Goal: Information Seeking & Learning: Learn about a topic

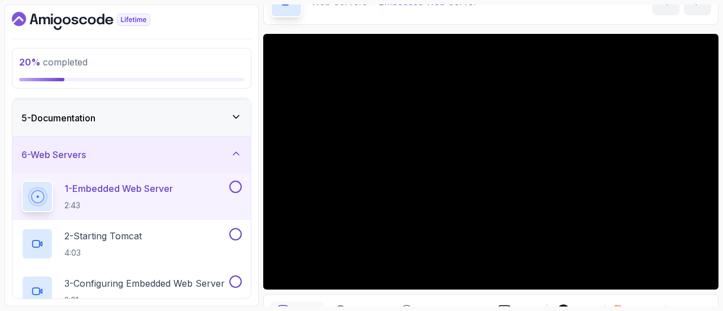
scroll to position [32, 0]
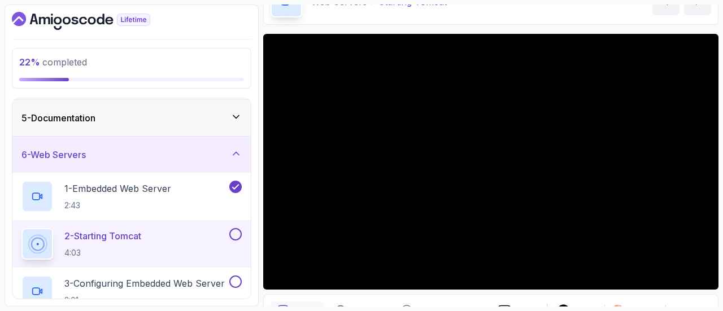
scroll to position [32, 0]
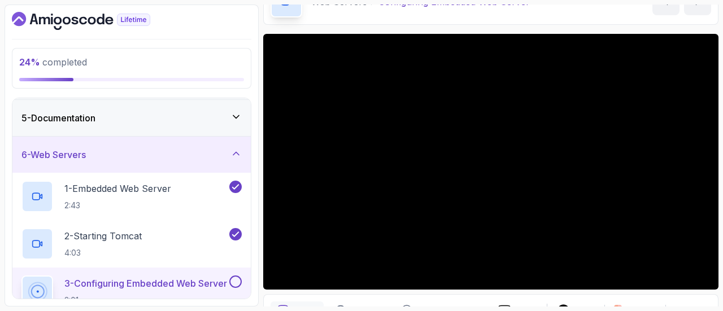
scroll to position [32, 0]
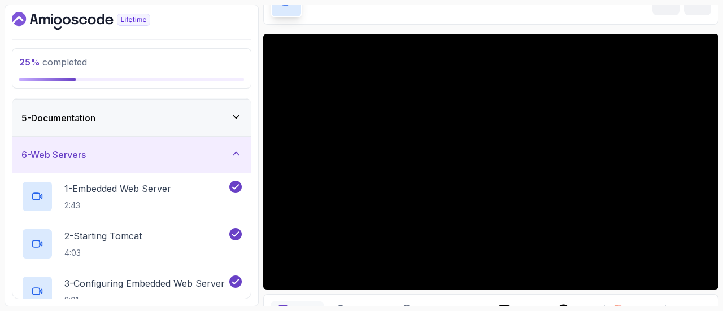
scroll to position [32, 0]
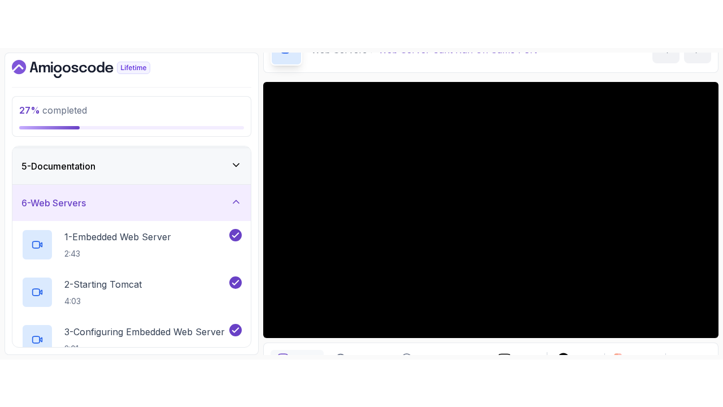
scroll to position [32, 0]
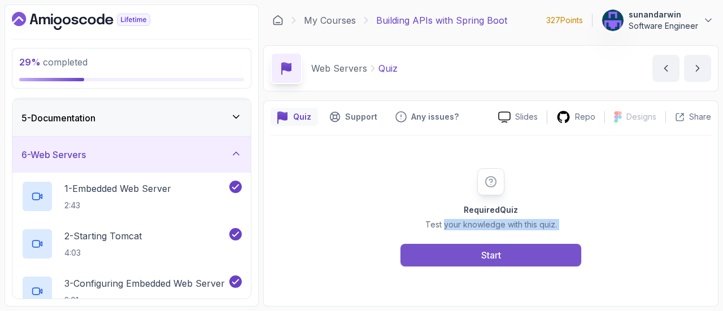
click at [481, 262] on div "Required Quiz Test your knowledge with this quiz. Start" at bounding box center [490, 217] width 217 height 98
click at [481, 262] on button "Start" at bounding box center [490, 255] width 181 height 23
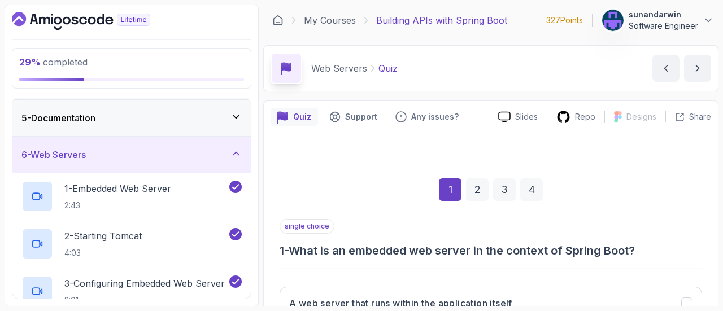
scroll to position [169, 0]
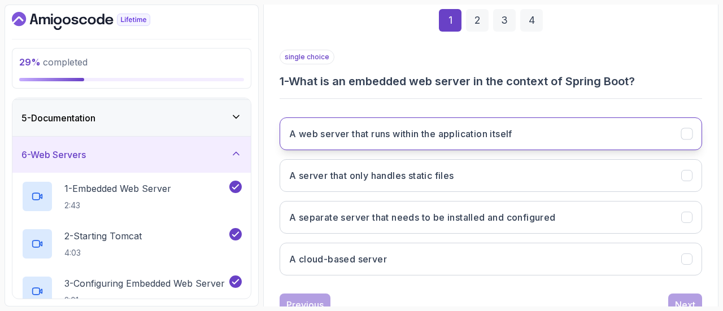
click at [686, 134] on icon "A web server that runs within the application itself" at bounding box center [687, 134] width 11 height 11
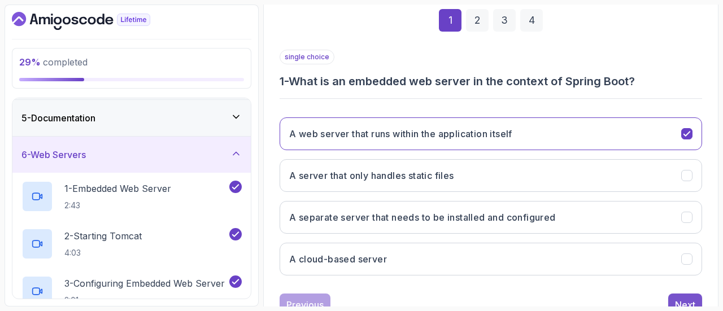
click at [697, 296] on button "Next" at bounding box center [685, 305] width 34 height 23
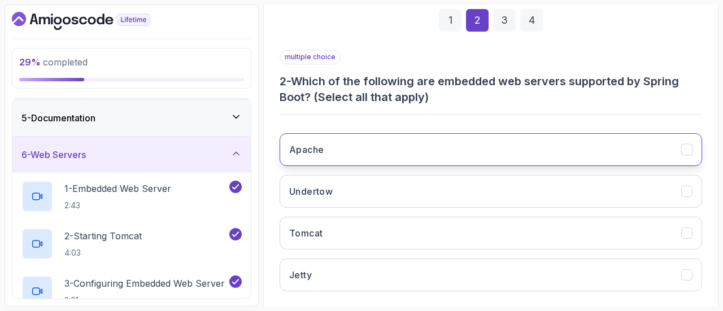
click at [690, 147] on icon "Apache" at bounding box center [687, 150] width 11 height 11
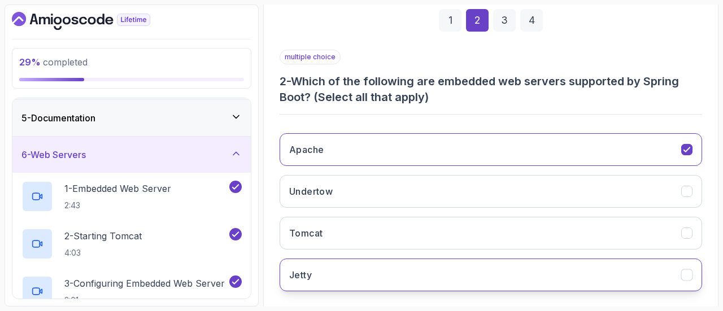
click at [687, 281] on button "Jetty" at bounding box center [491, 275] width 422 height 33
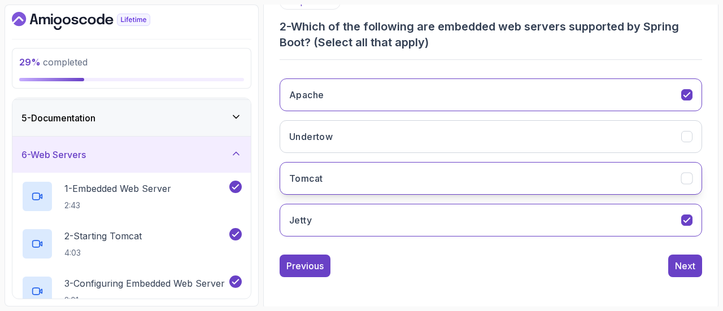
click at [690, 178] on icon "Tomcat" at bounding box center [687, 178] width 11 height 11
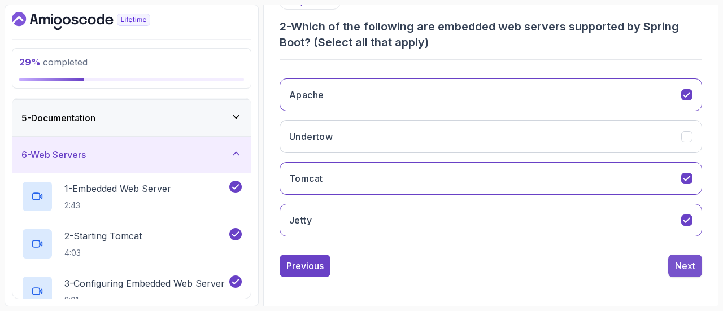
click at [687, 266] on div "Next" at bounding box center [685, 266] width 20 height 14
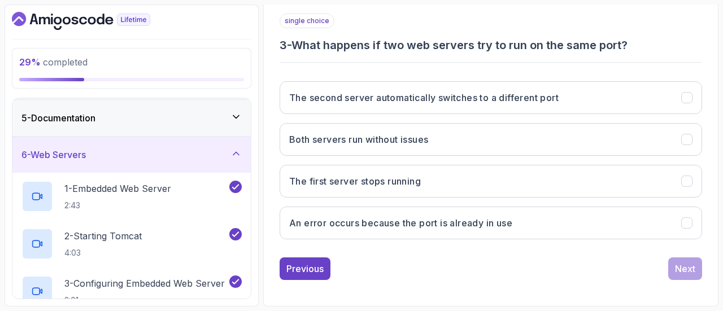
scroll to position [208, 0]
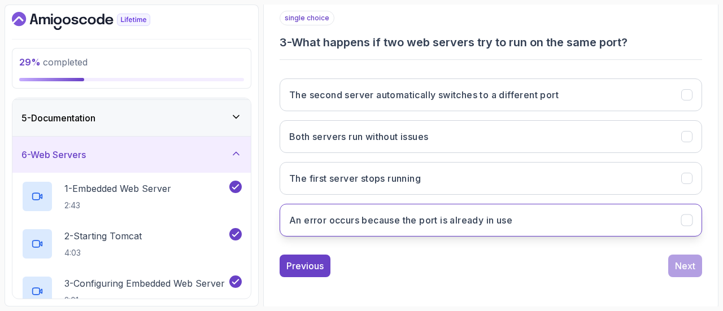
click at [684, 217] on icon "An error occurs because the port is already in use" at bounding box center [687, 220] width 11 height 11
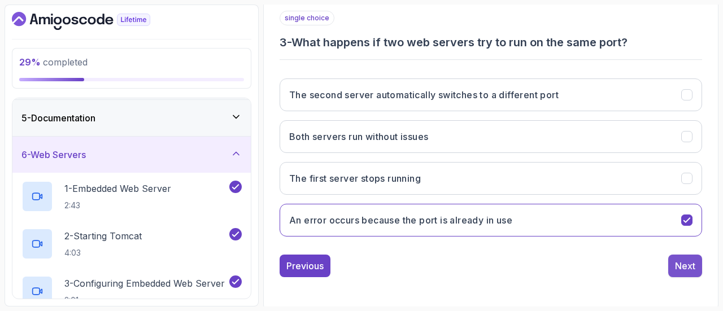
click at [687, 259] on div "Next" at bounding box center [685, 266] width 20 height 14
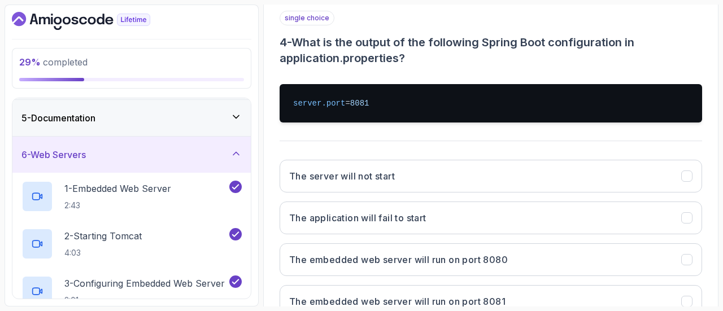
scroll to position [265, 0]
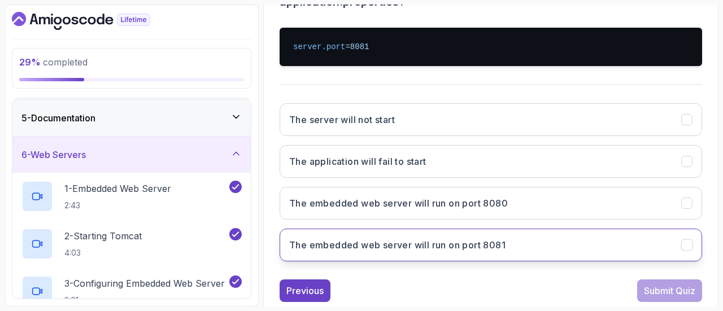
click at [692, 240] on icon "The embedded web server will run on port 8081" at bounding box center [687, 245] width 11 height 11
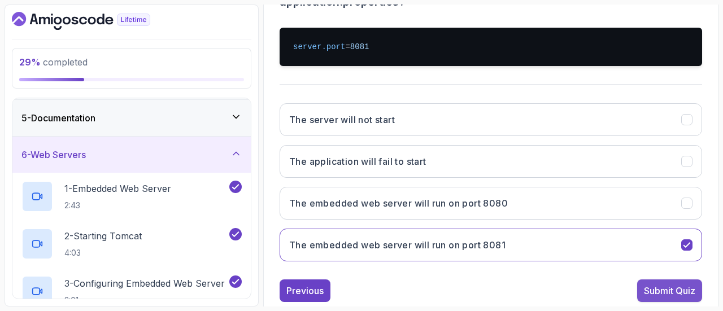
click at [680, 292] on div "Submit Quiz" at bounding box center [669, 291] width 51 height 14
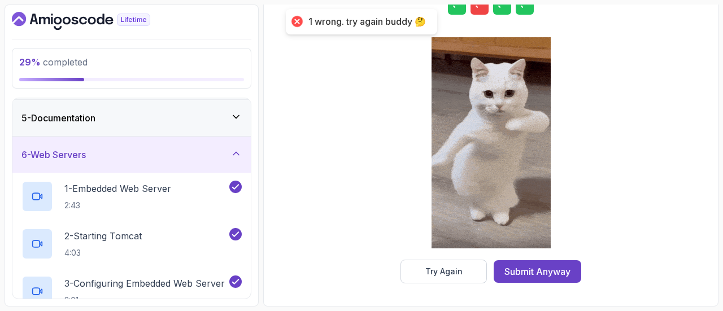
scroll to position [229, 0]
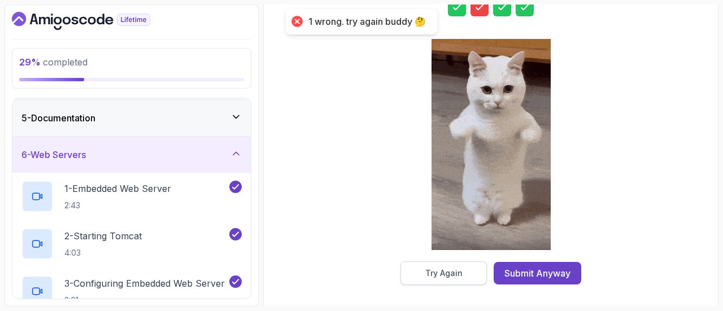
click at [452, 272] on div "Try Again" at bounding box center [443, 273] width 37 height 11
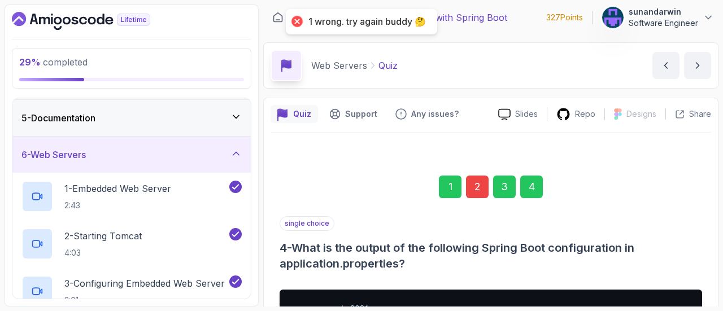
scroll to position [0, 0]
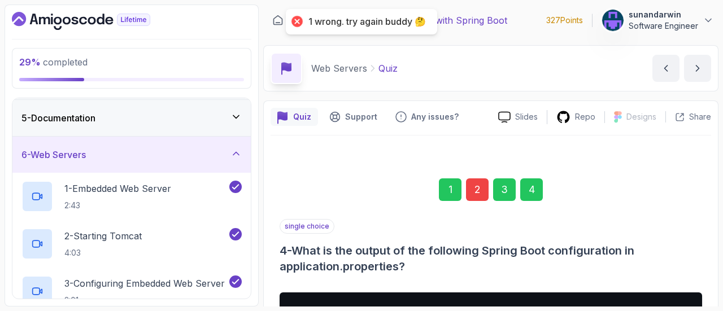
click at [468, 195] on div "2" at bounding box center [477, 189] width 23 height 23
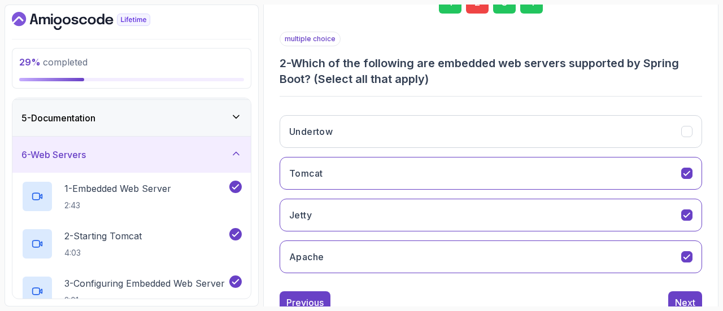
scroll to position [224, 0]
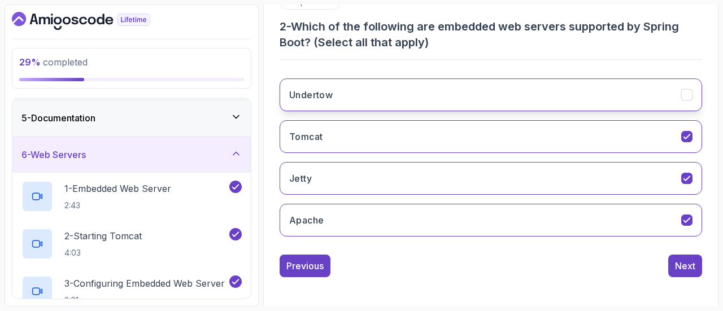
click at [684, 93] on icon "Undertow" at bounding box center [687, 95] width 11 height 11
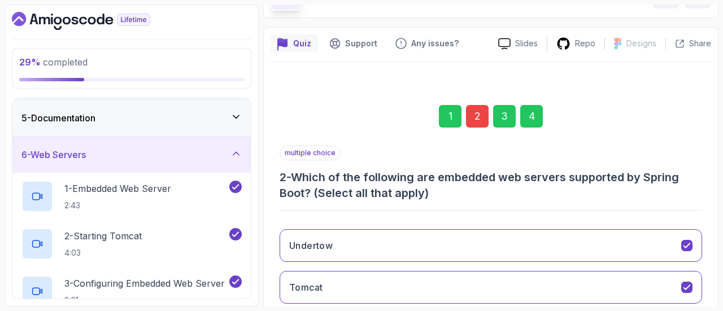
scroll to position [55, 0]
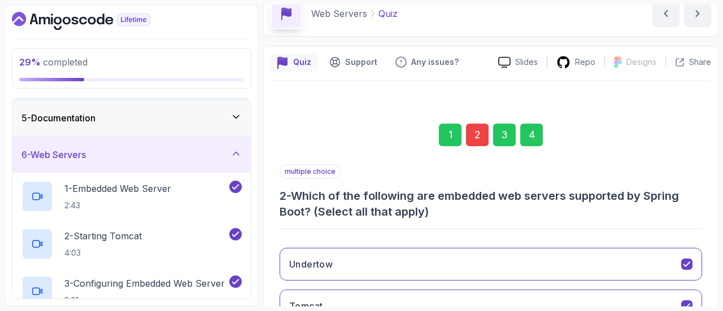
click at [530, 127] on div "4" at bounding box center [531, 135] width 23 height 23
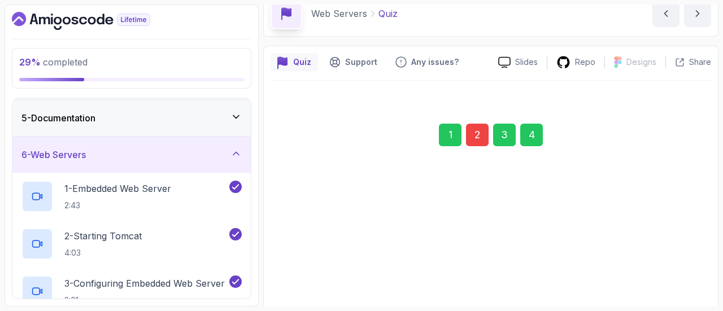
scroll to position [290, 0]
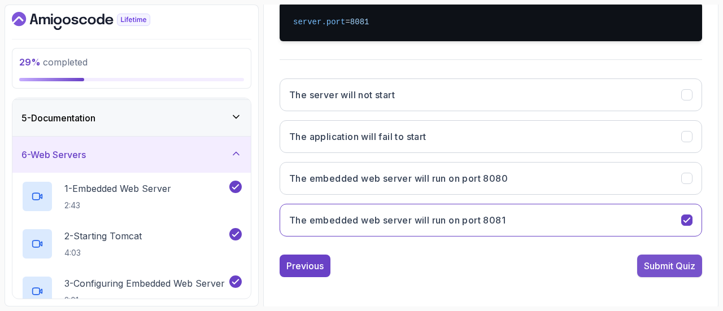
click at [663, 268] on div "Submit Quiz" at bounding box center [669, 266] width 51 height 14
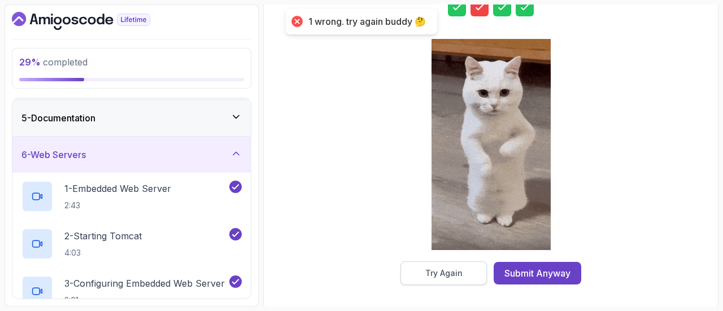
click at [433, 271] on div "Try Again" at bounding box center [443, 273] width 37 height 11
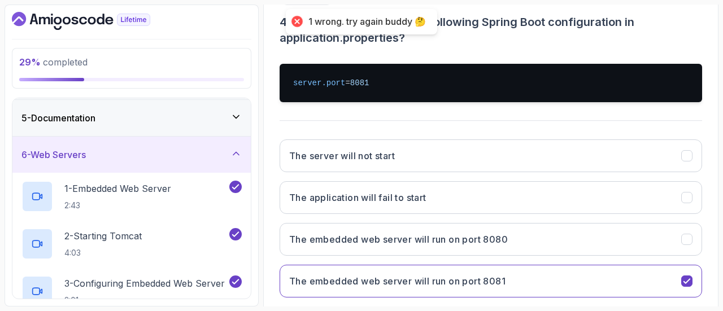
scroll to position [59, 0]
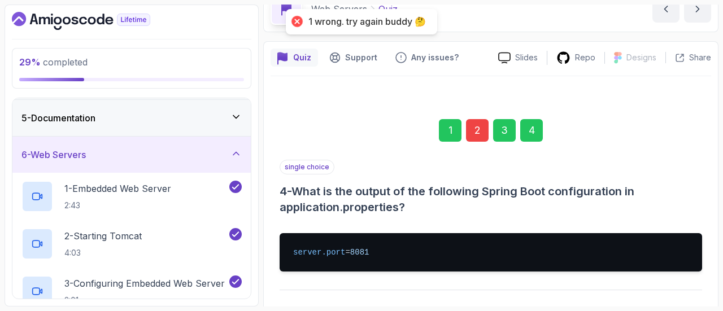
click at [470, 141] on div "2" at bounding box center [477, 130] width 23 height 23
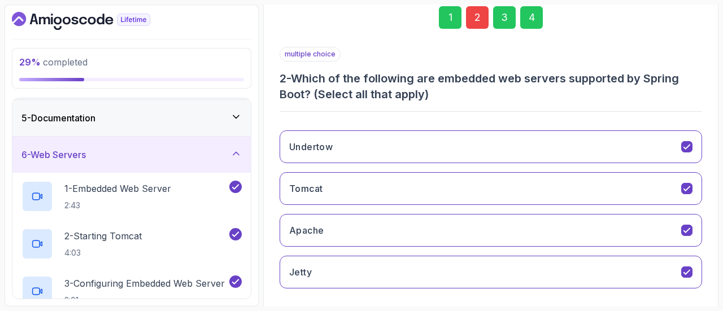
scroll to position [224, 0]
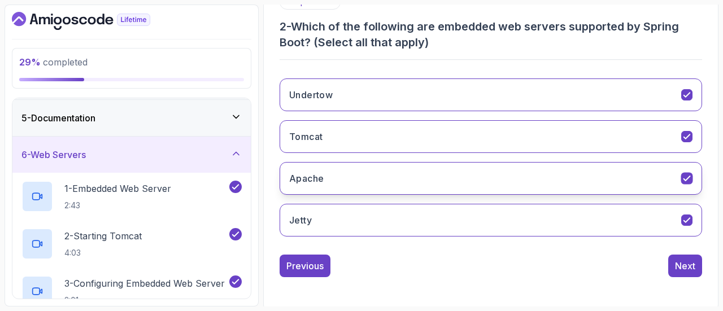
click at [689, 177] on icon "Apache" at bounding box center [687, 178] width 11 height 11
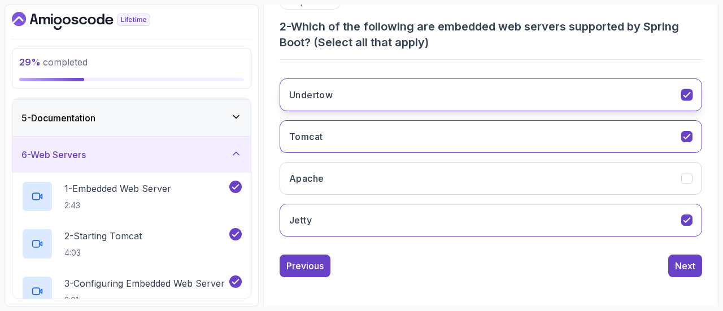
click at [692, 90] on icon "Undertow" at bounding box center [687, 95] width 11 height 11
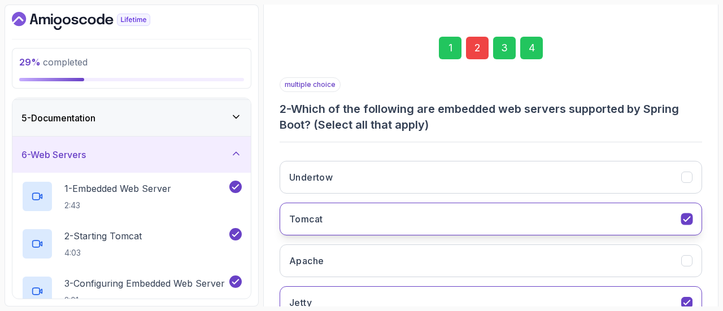
scroll to position [55, 0]
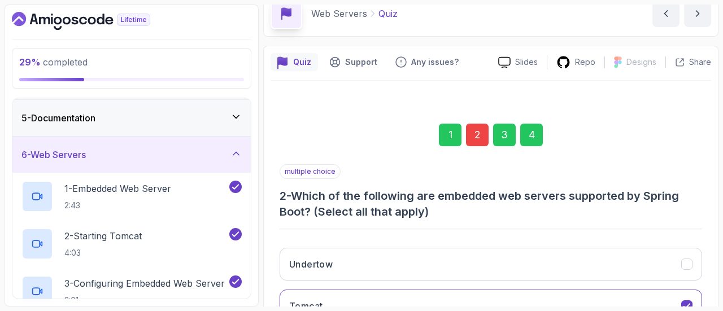
click at [527, 134] on div "4" at bounding box center [531, 135] width 23 height 23
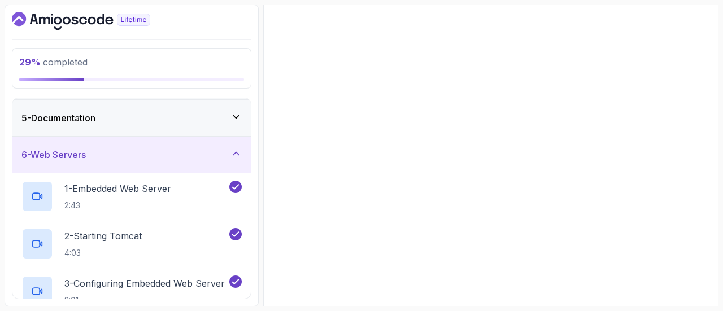
scroll to position [281, 0]
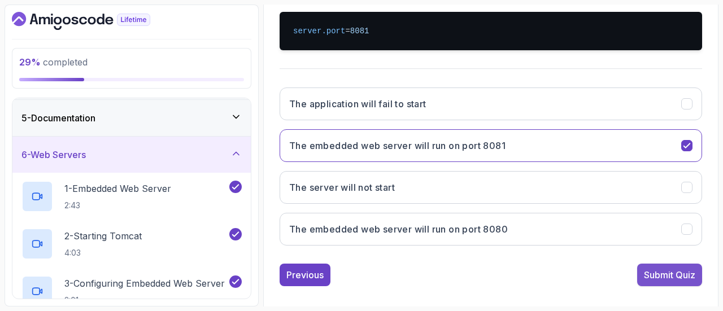
click at [668, 276] on div "Submit Quiz" at bounding box center [669, 275] width 51 height 14
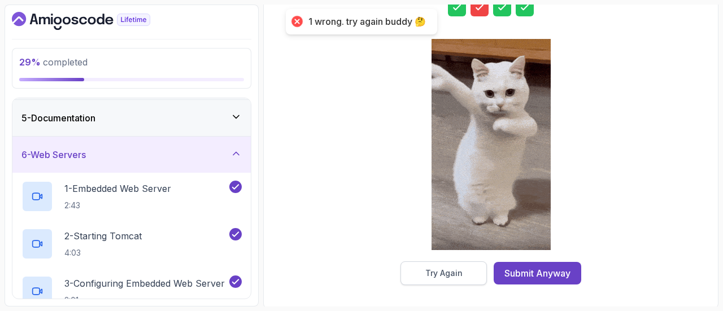
click at [443, 274] on div "Try Again" at bounding box center [443, 273] width 37 height 11
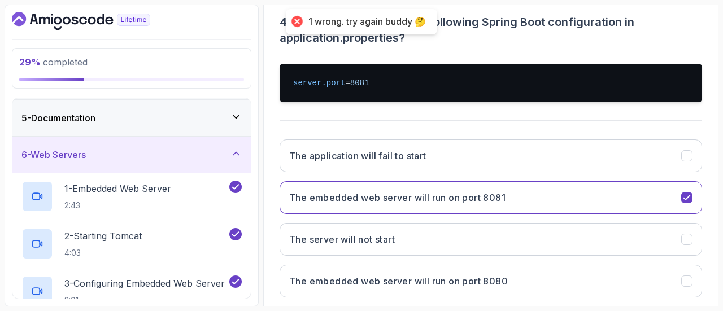
scroll to position [59, 0]
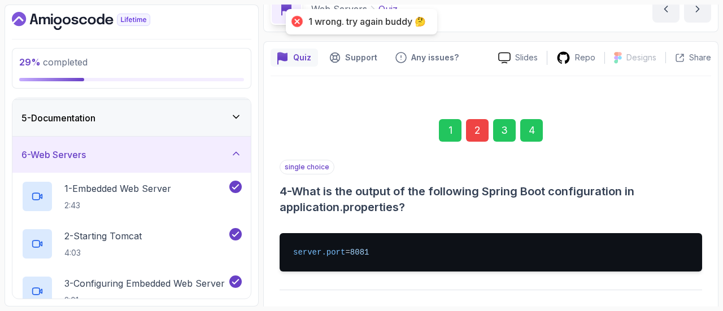
click at [470, 135] on div "2" at bounding box center [477, 130] width 23 height 23
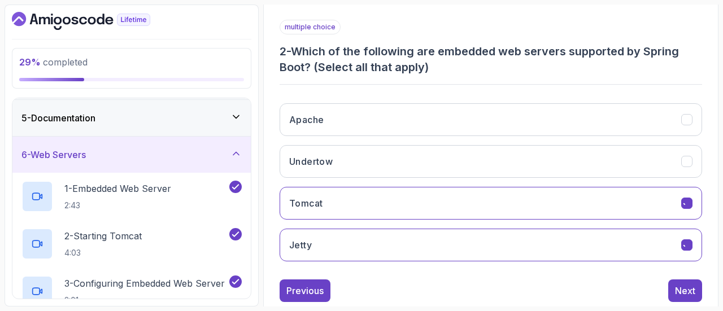
scroll to position [224, 0]
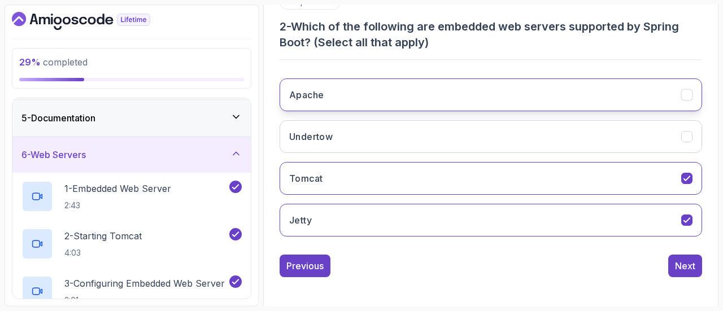
click at [688, 93] on icon "Apache" at bounding box center [686, 95] width 6 height 5
click at [683, 89] on div "Apache" at bounding box center [687, 95] width 12 height 12
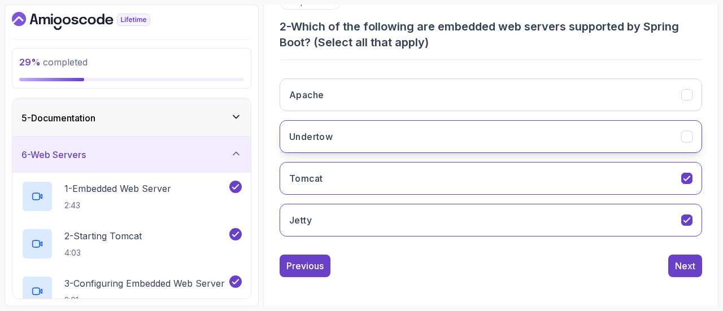
click at [691, 134] on icon "Undertow" at bounding box center [687, 137] width 11 height 11
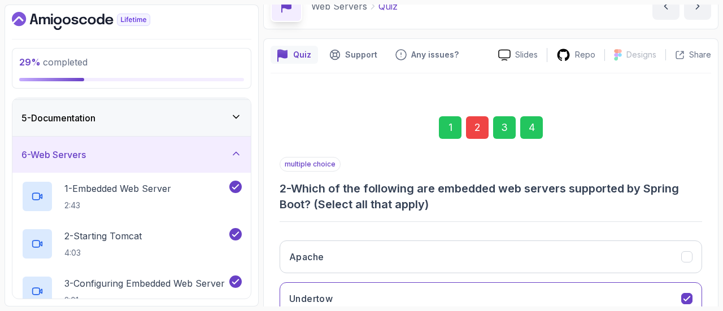
scroll to position [0, 0]
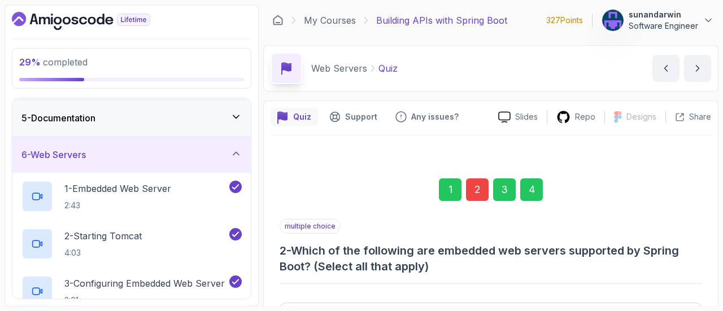
click at [531, 197] on div "4" at bounding box center [531, 189] width 23 height 23
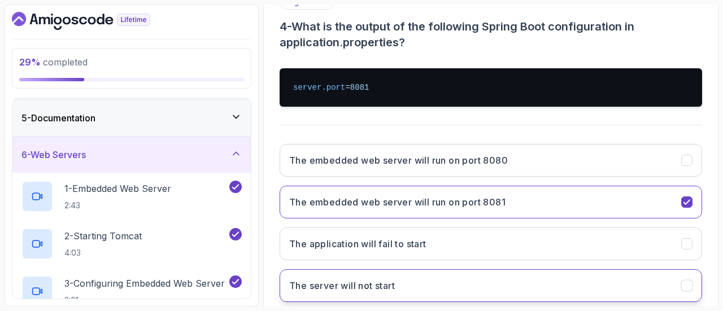
scroll to position [290, 0]
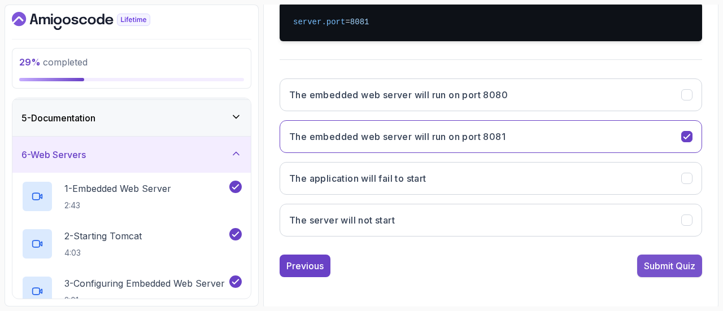
click at [678, 267] on div "Submit Quiz" at bounding box center [669, 266] width 51 height 14
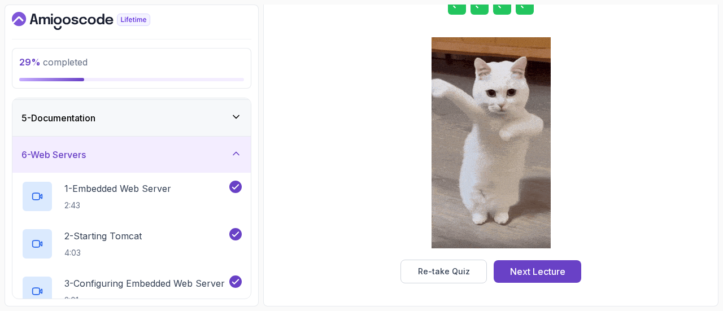
scroll to position [229, 0]
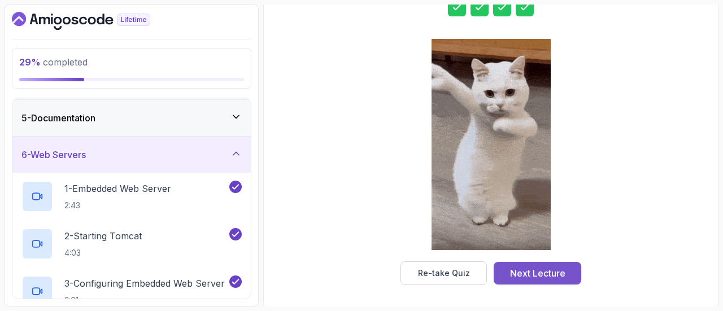
click at [552, 271] on div "Next Lecture" at bounding box center [537, 274] width 55 height 14
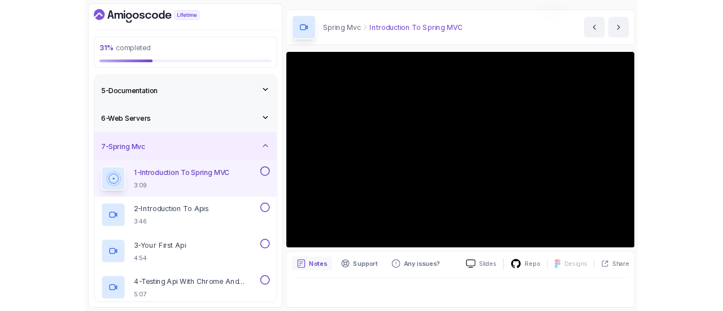
scroll to position [32, 0]
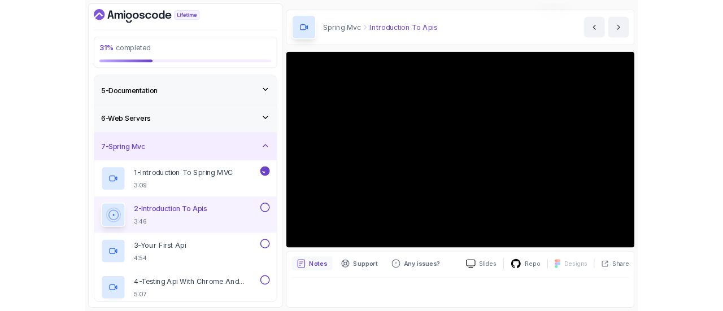
scroll to position [32, 0]
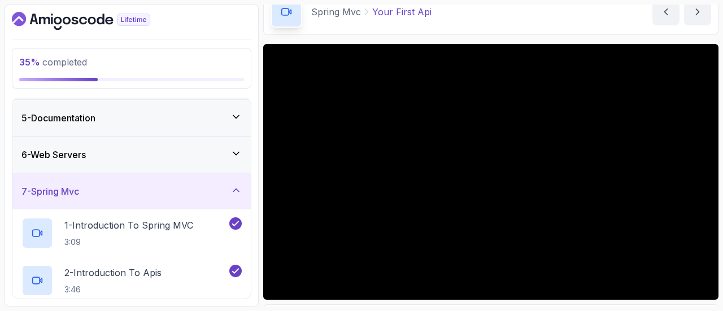
scroll to position [32, 0]
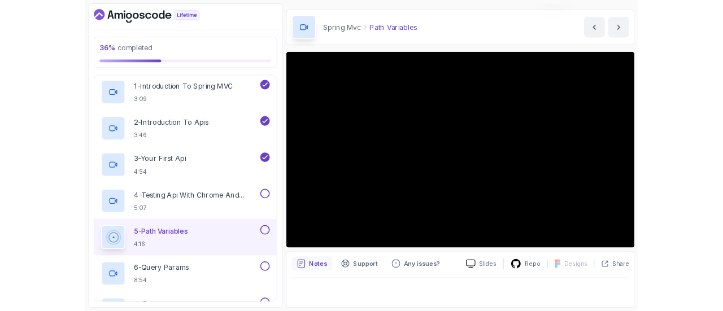
scroll to position [32, 0]
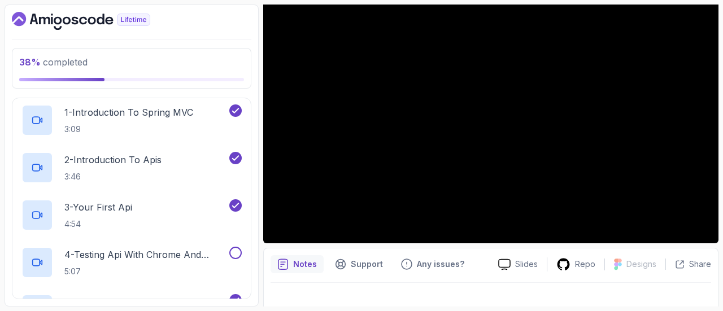
scroll to position [32, 0]
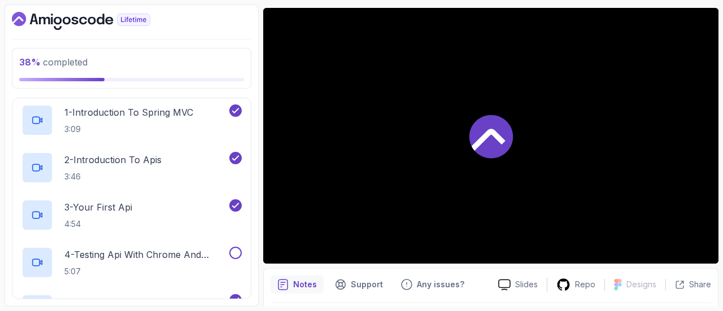
scroll to position [128, 0]
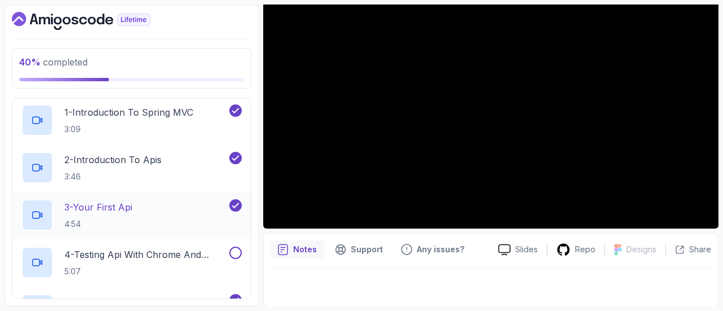
click at [112, 210] on p "3 - Your First Api" at bounding box center [98, 207] width 68 height 14
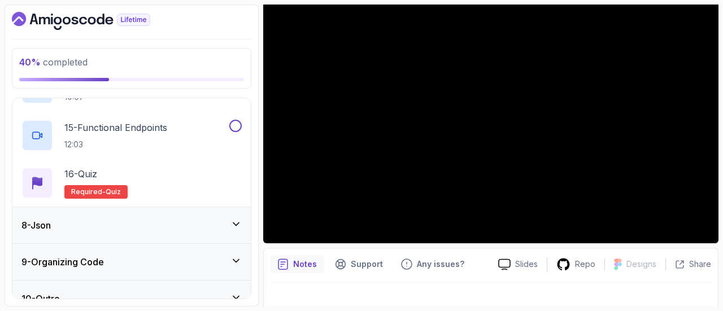
scroll to position [922, 0]
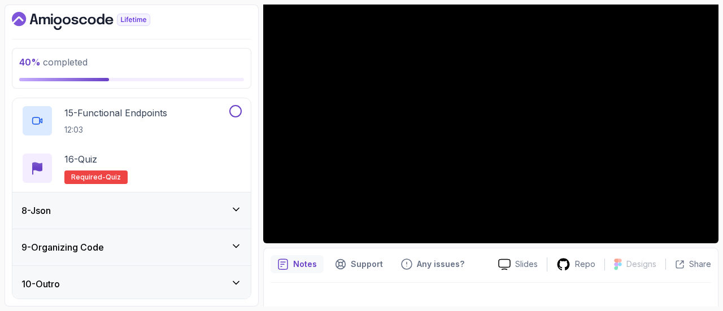
click at [231, 204] on icon at bounding box center [235, 209] width 11 height 11
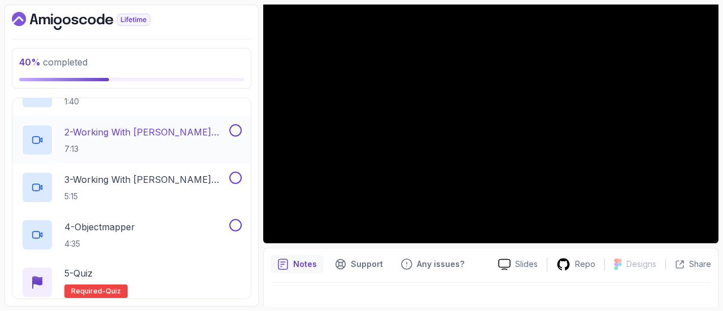
scroll to position [400, 0]
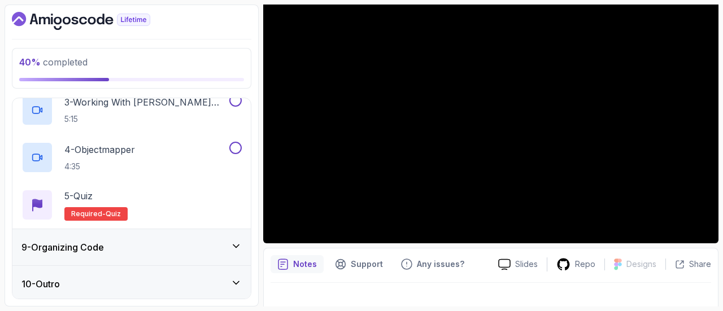
click at [202, 243] on div "9 - Organizing Code" at bounding box center [131, 248] width 220 height 14
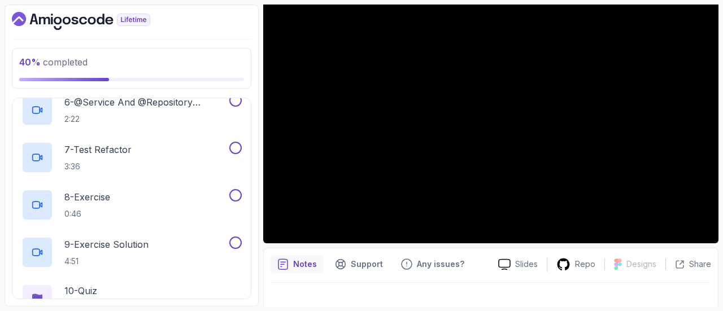
scroll to position [637, 0]
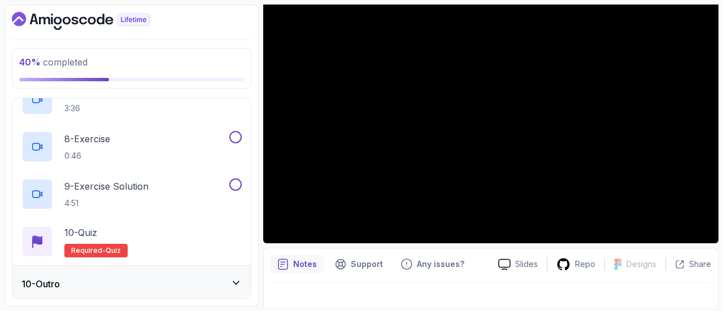
click at [203, 274] on div "10 - Outro" at bounding box center [131, 284] width 238 height 36
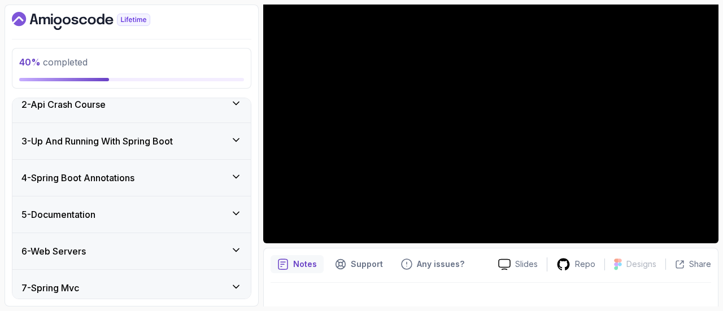
scroll to position [0, 0]
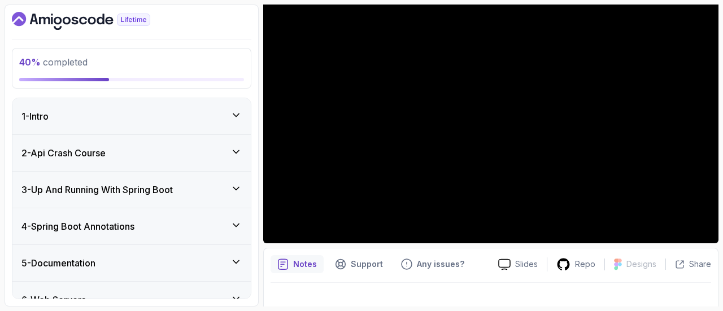
click at [195, 153] on div "2 - Api Crash Course" at bounding box center [131, 153] width 220 height 14
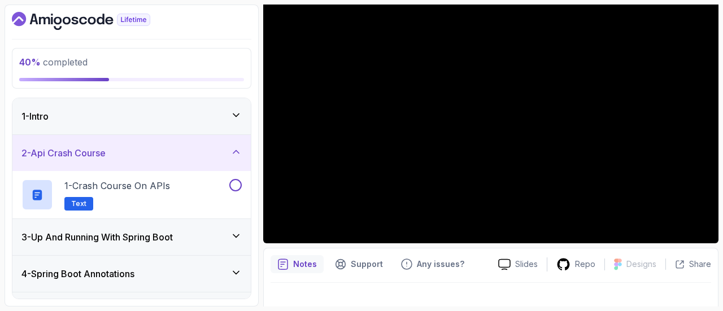
click at [195, 153] on div "2 - Api Crash Course" at bounding box center [131, 153] width 220 height 14
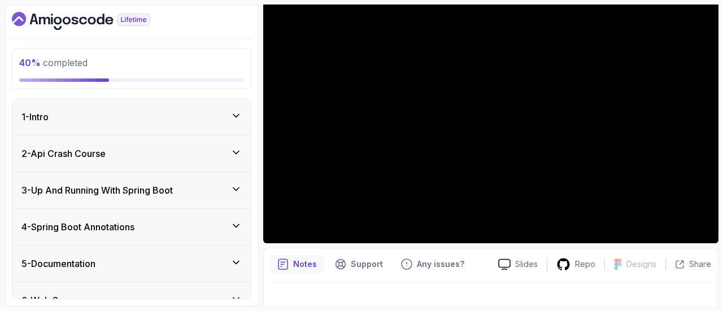
click at [198, 190] on div "3 - Up And Running With Spring Boot" at bounding box center [131, 191] width 220 height 14
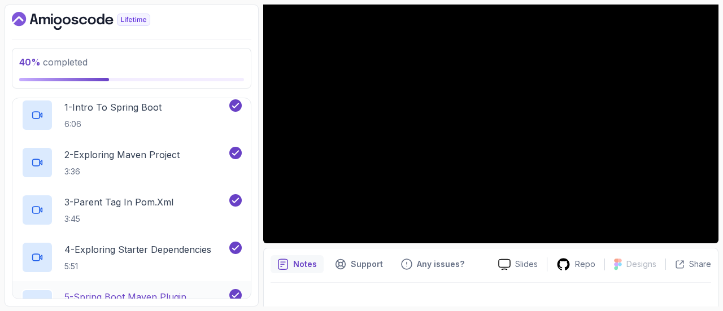
scroll to position [56, 0]
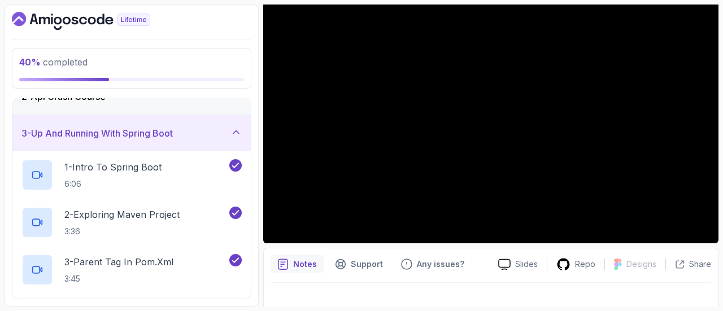
click at [194, 128] on div "3 - Up And Running With Spring Boot" at bounding box center [131, 134] width 220 height 14
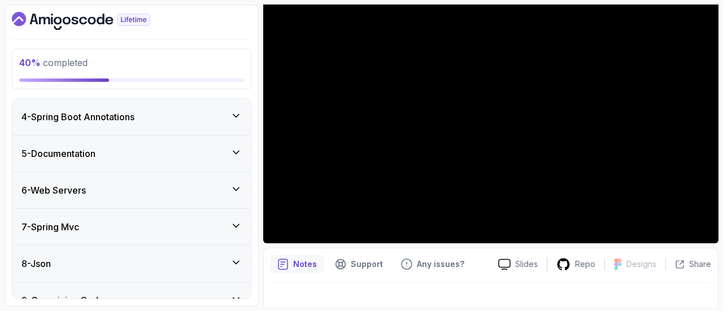
scroll to position [163, 0]
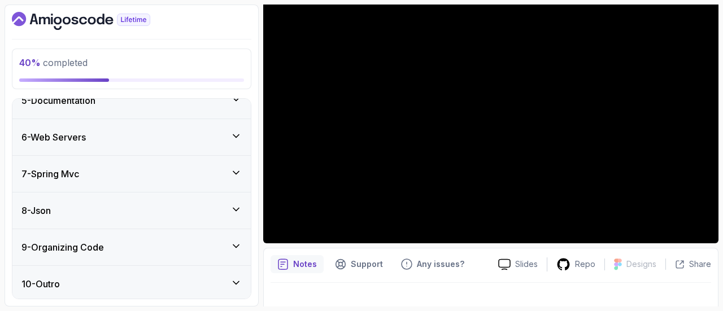
click at [193, 170] on div "7 - Spring Mvc" at bounding box center [131, 174] width 220 height 14
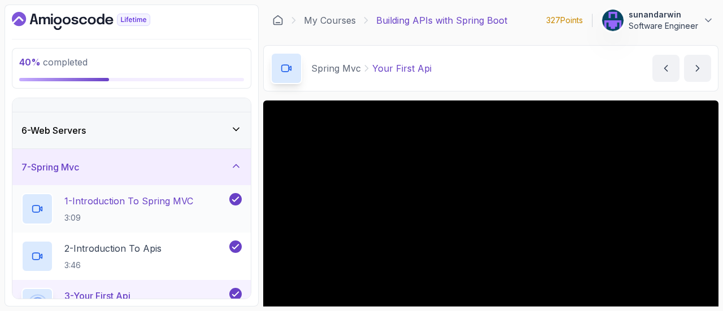
scroll to position [56, 0]
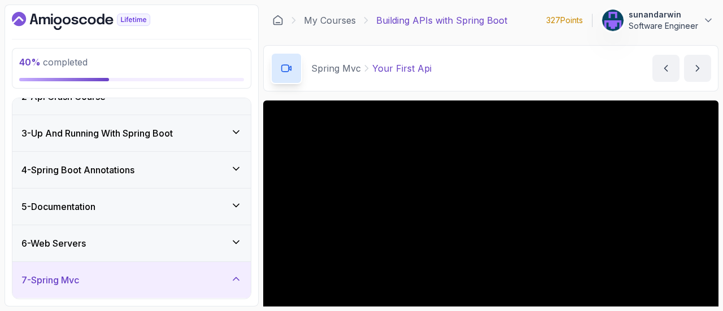
click at [195, 173] on div "4 - Spring Boot Annotations" at bounding box center [131, 170] width 220 height 14
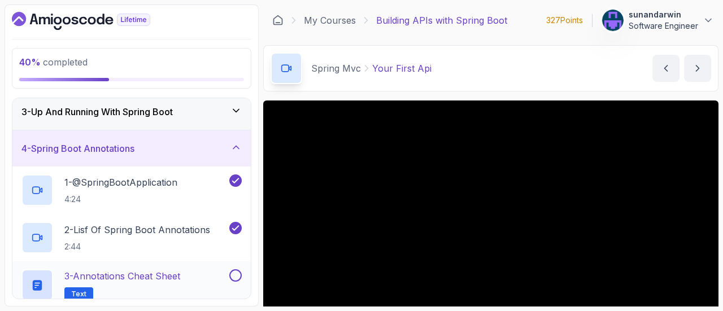
scroll to position [0, 0]
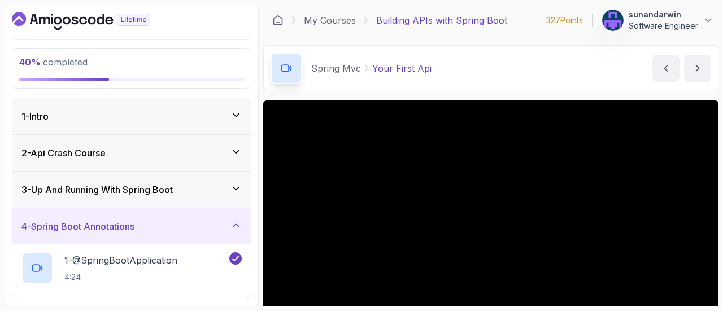
click at [196, 191] on div "3 - Up And Running With Spring Boot" at bounding box center [131, 190] width 220 height 14
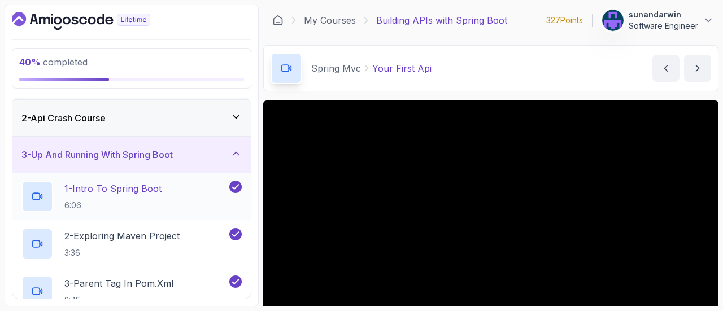
scroll to position [113, 0]
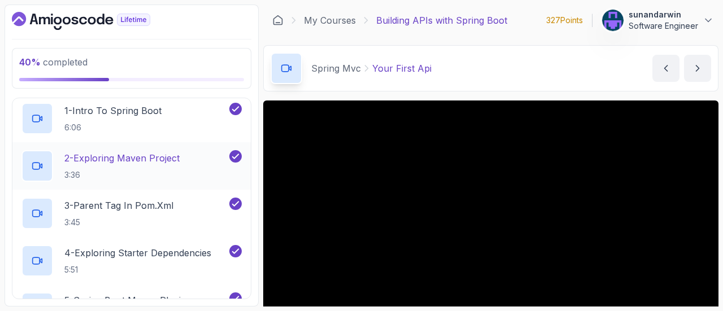
click at [165, 168] on h2 "2 - Exploring Maven Project 3:36" at bounding box center [121, 165] width 115 height 29
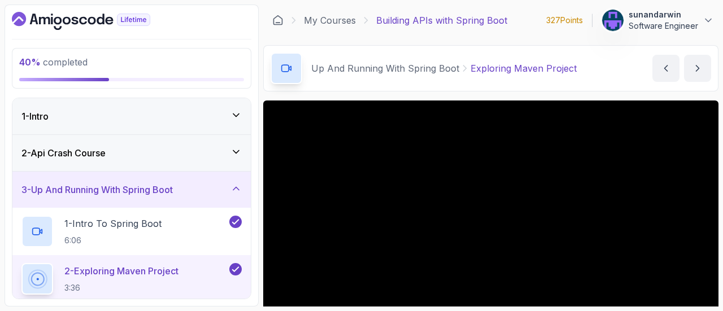
click at [40, 15] on icon "Dashboard" at bounding box center [81, 21] width 138 height 18
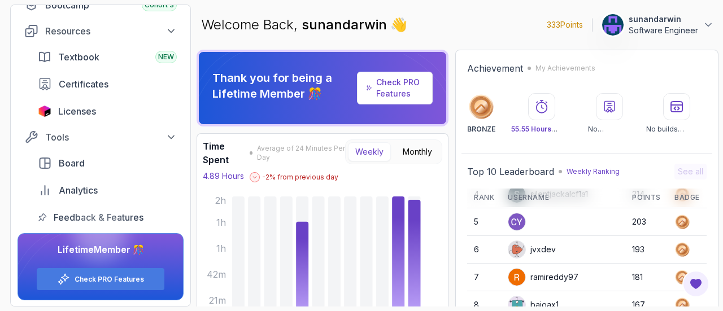
scroll to position [157, 0]
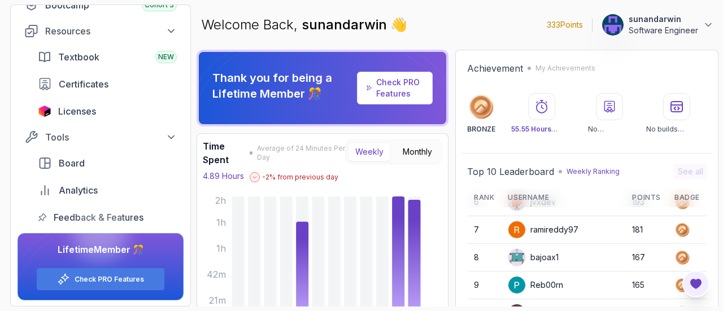
click at [690, 281] on icon "Open Feedback Button" at bounding box center [696, 284] width 14 height 14
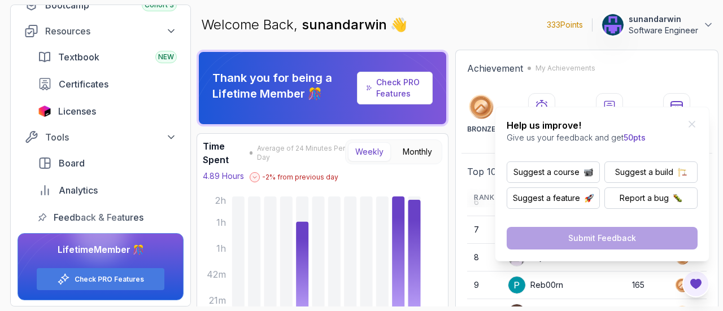
click at [596, 134] on p "Give us your feedback and get 50pts" at bounding box center [576, 137] width 139 height 11
click at [658, 12] on div "Welcome Back, sunandarwin 👋 333 Points sunandarwin Software Engineer" at bounding box center [458, 25] width 522 height 41
click at [693, 123] on icon "Close Feedback Widget" at bounding box center [691, 124] width 11 height 11
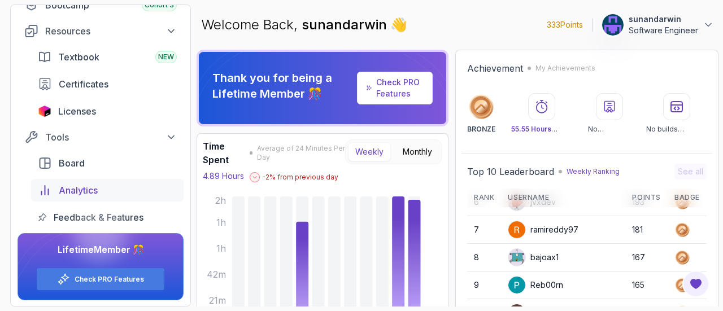
scroll to position [64, 0]
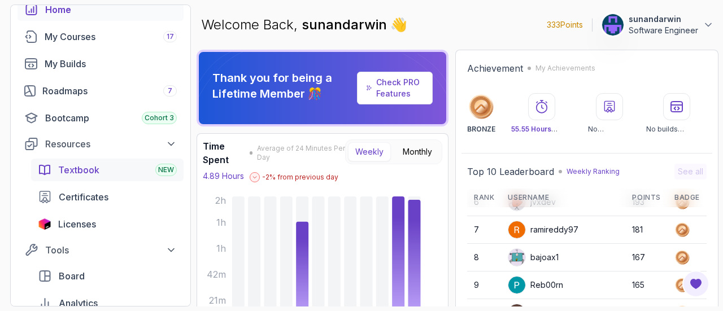
click at [88, 167] on span "Textbook" at bounding box center [78, 170] width 41 height 14
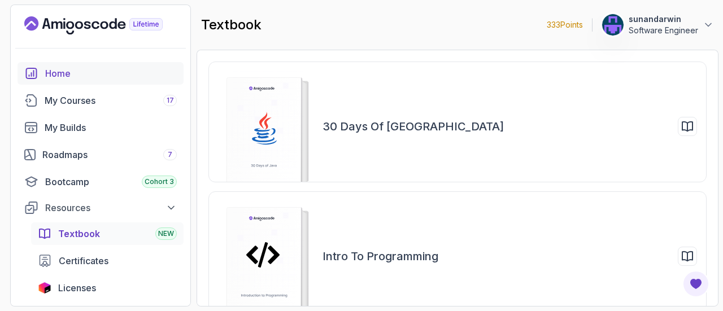
click at [55, 77] on div "Home" at bounding box center [111, 74] width 132 height 14
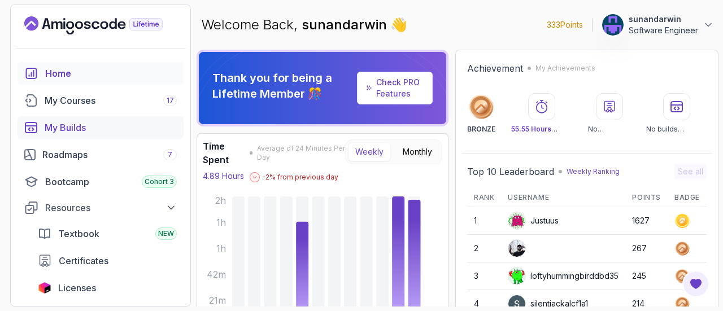
click at [76, 125] on div "My Builds" at bounding box center [111, 128] width 132 height 14
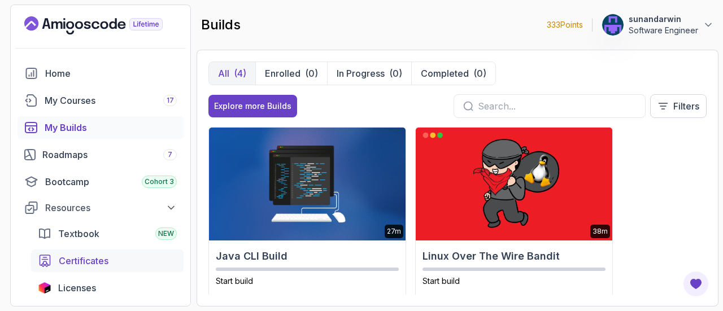
click at [70, 257] on span "Certificates" at bounding box center [84, 261] width 50 height 14
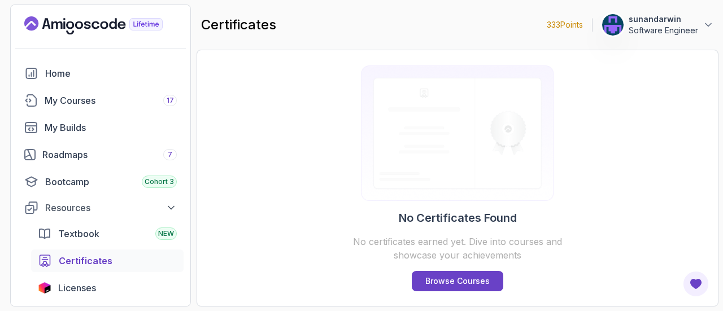
scroll to position [113, 0]
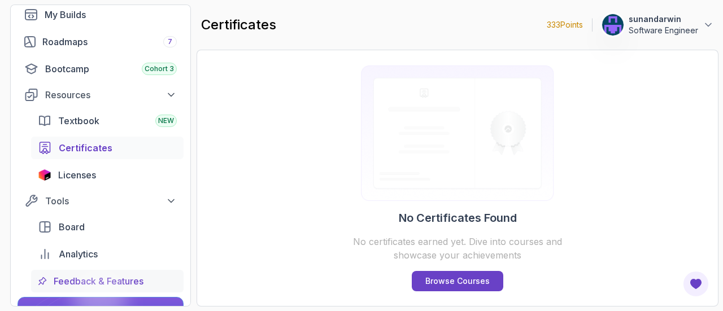
click at [77, 280] on span "Feedback & Features" at bounding box center [99, 281] width 90 height 14
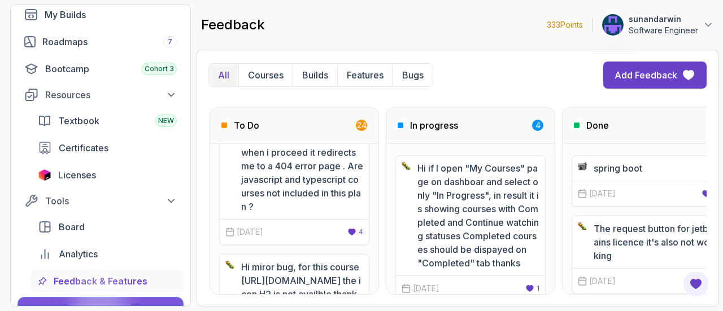
scroll to position [226, 0]
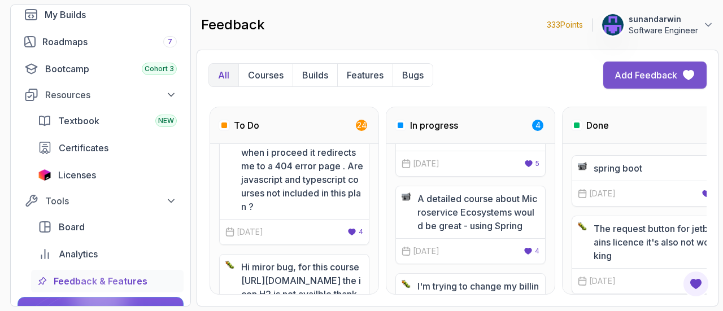
click at [655, 71] on div "Add Feedback" at bounding box center [645, 75] width 63 height 14
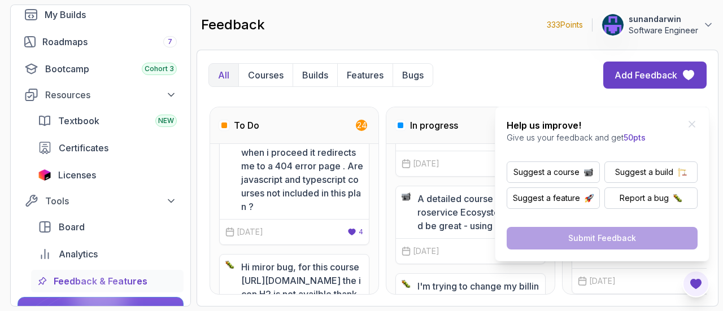
click at [496, 90] on div "All Courses Builds Features Bugs Add Feedback To Do 24 At the front end road ma…" at bounding box center [457, 178] width 498 height 233
click at [268, 79] on p "Courses" at bounding box center [266, 75] width 36 height 14
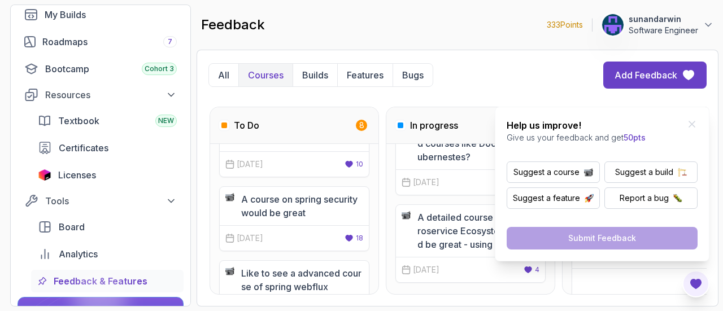
scroll to position [55, 0]
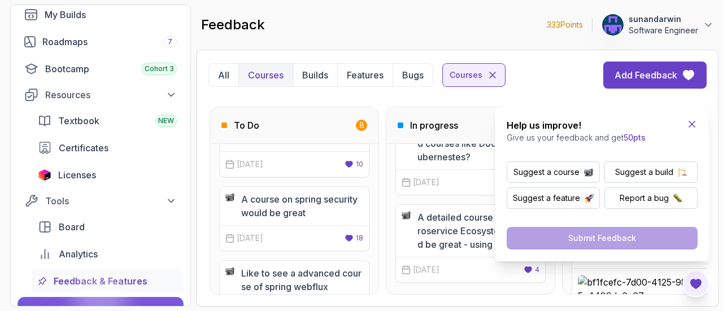
click at [690, 126] on icon "Close Feedback Widget" at bounding box center [691, 124] width 11 height 11
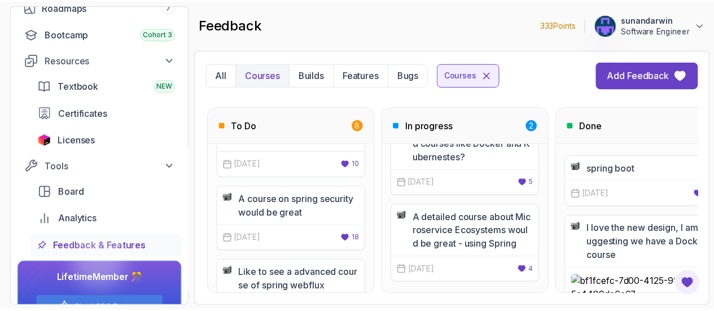
scroll to position [177, 0]
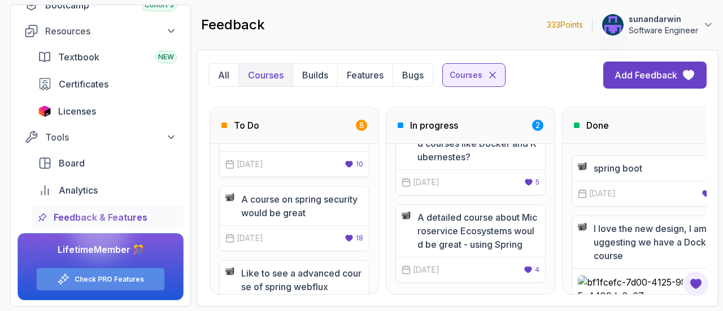
click at [115, 281] on link "Check PRO Features" at bounding box center [109, 279] width 69 height 9
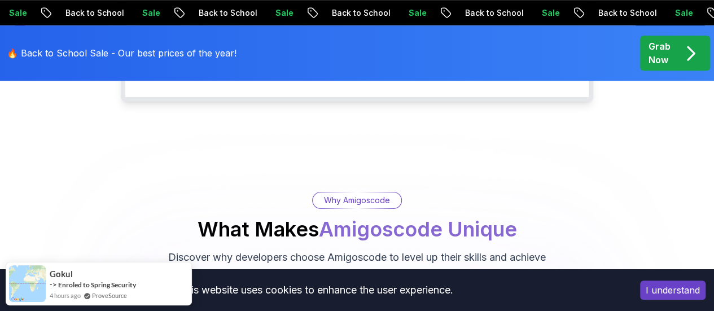
scroll to position [452, 0]
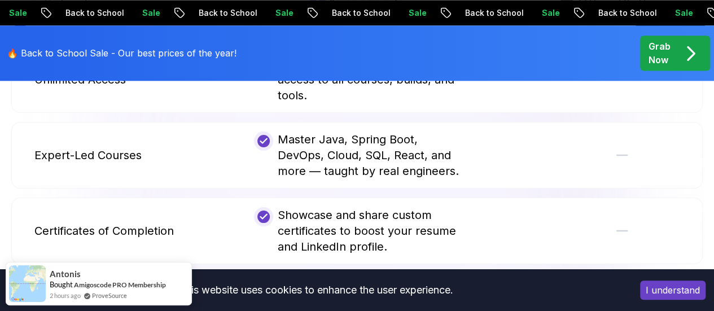
scroll to position [395, 0]
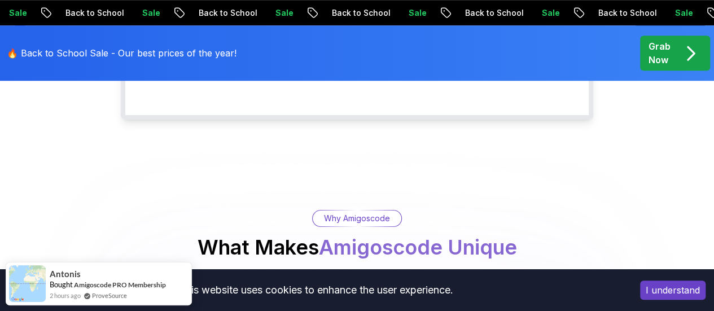
click at [652, 60] on p "Grab Now" at bounding box center [660, 53] width 22 height 27
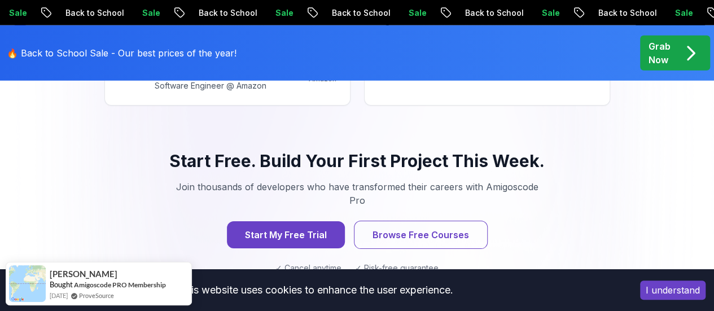
scroll to position [1807, 0]
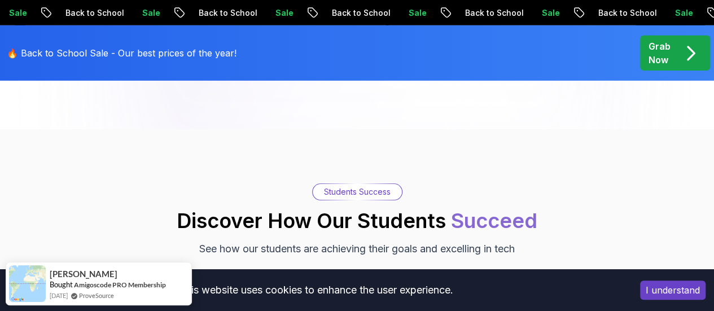
click at [682, 285] on button "I understand" at bounding box center [673, 290] width 66 height 19
